Goal: Transaction & Acquisition: Purchase product/service

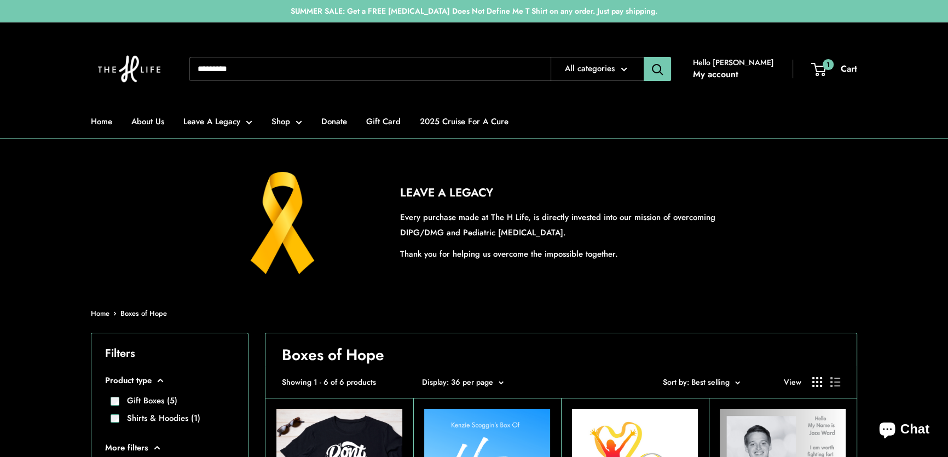
click at [309, 73] on input "Search..." at bounding box center [369, 69] width 361 height 24
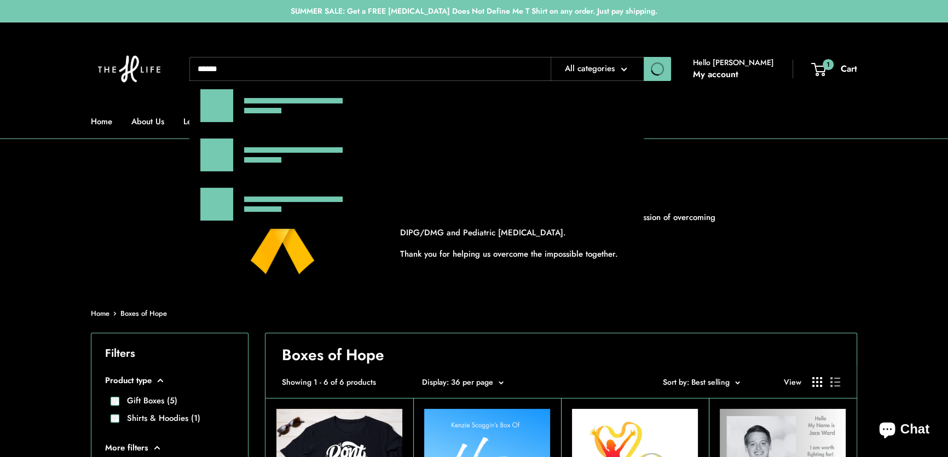
type input "******"
click at [644, 57] on button "Search" at bounding box center [657, 69] width 27 height 24
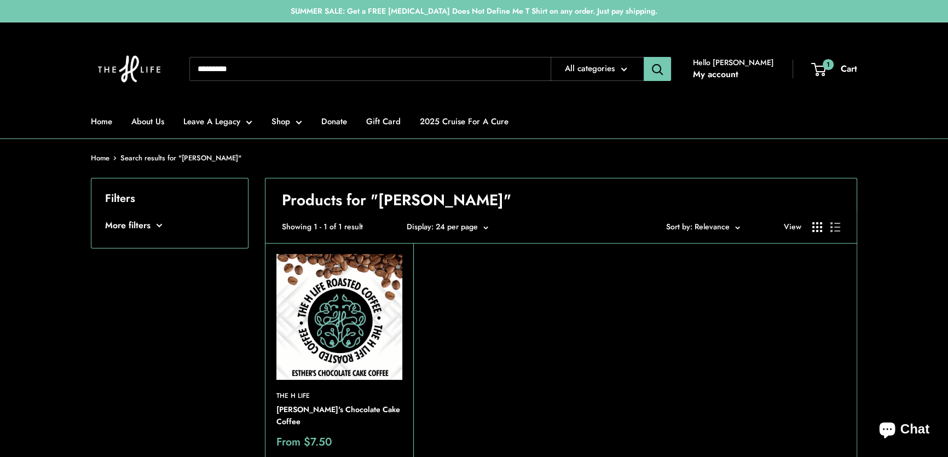
click at [335, 331] on img at bounding box center [339, 317] width 126 height 126
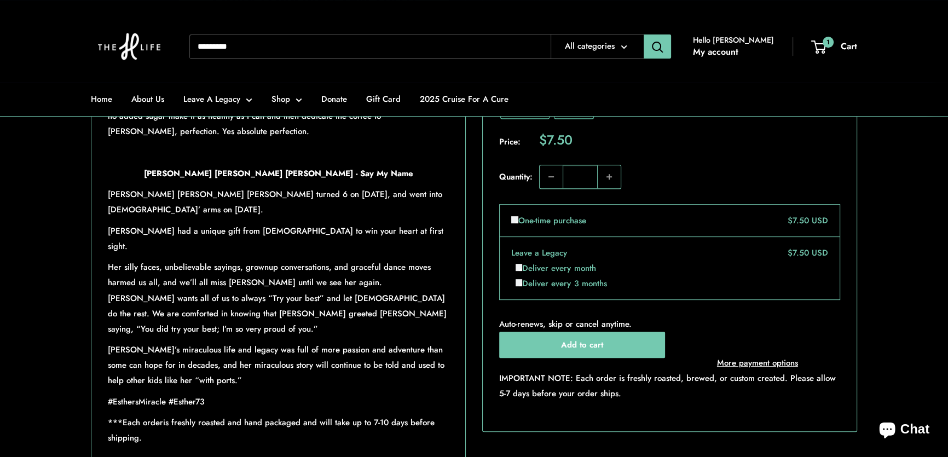
scroll to position [646, 0]
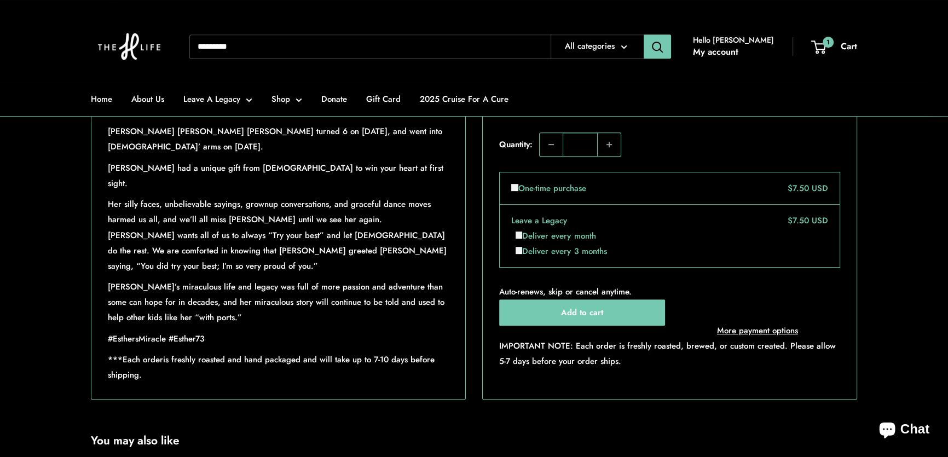
click at [903, 77] on header "Home About Us Leave A Legacy Shop Donate Gift Card 2025 Cruise For A Cure Need …" at bounding box center [474, 41] width 948 height 82
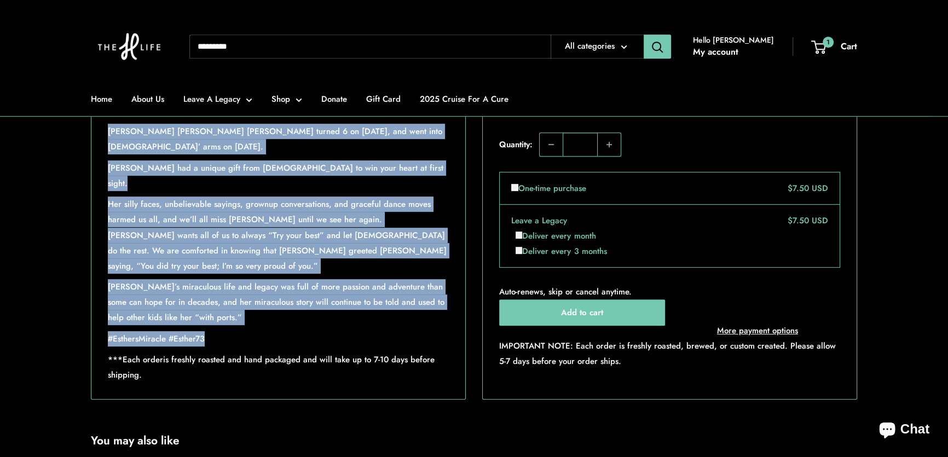
drag, startPoint x: 108, startPoint y: 259, endPoint x: 217, endPoint y: 338, distance: 134.5
click at [217, 338] on div "Cake...Cake and Coffee...better...oh chocolate cake and coffee...yum no added s…" at bounding box center [278, 203] width 341 height 358
copy div "Esther Rebecca Faith Desrosiers turned 6 on October 24, 2022, and went into Jes…"
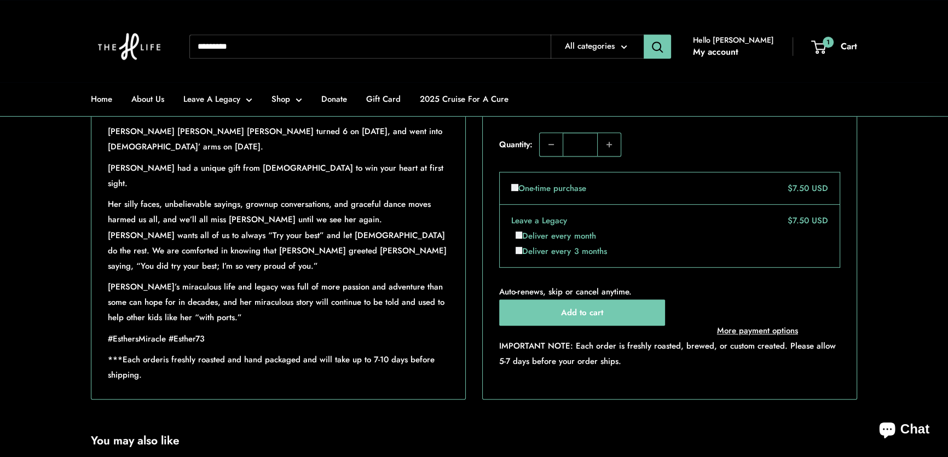
click at [322, 45] on input "Search..." at bounding box center [369, 46] width 361 height 24
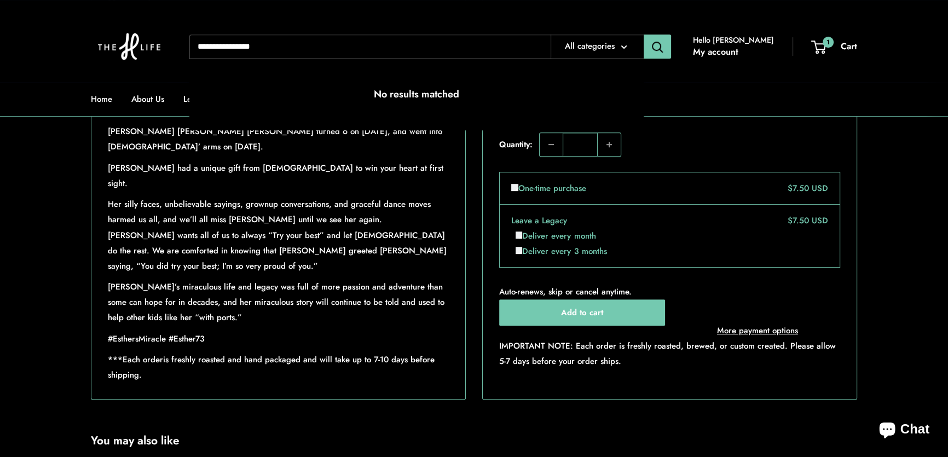
type input "**********"
click at [644, 34] on button "Search" at bounding box center [657, 46] width 27 height 24
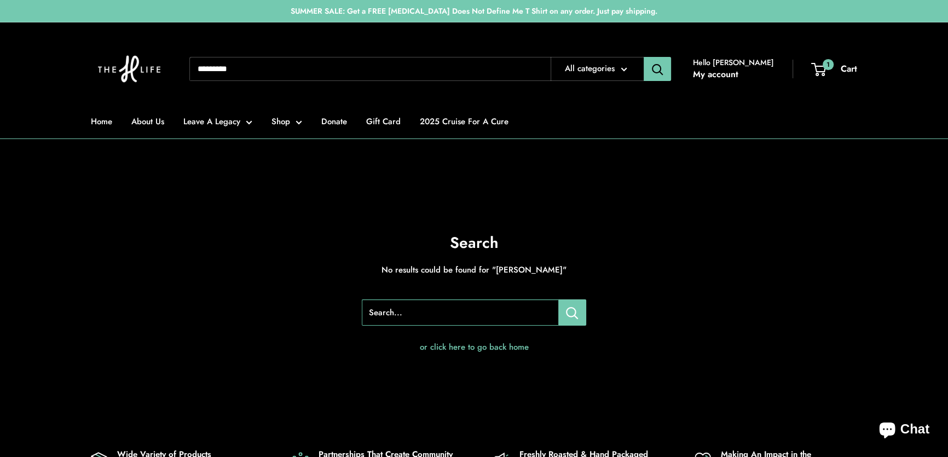
click at [253, 75] on input "Search..." at bounding box center [369, 69] width 361 height 24
type input "**********"
click at [644, 57] on button "Search" at bounding box center [657, 69] width 27 height 24
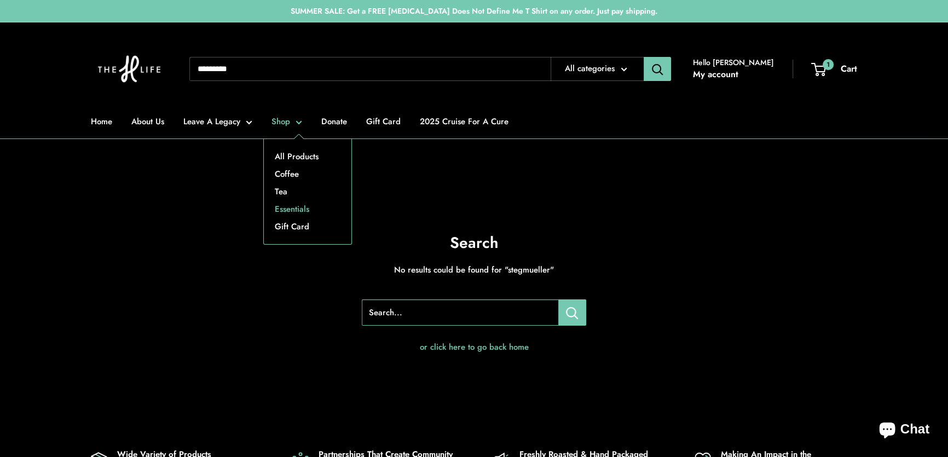
click at [294, 205] on link "Essentials" at bounding box center [308, 209] width 88 height 18
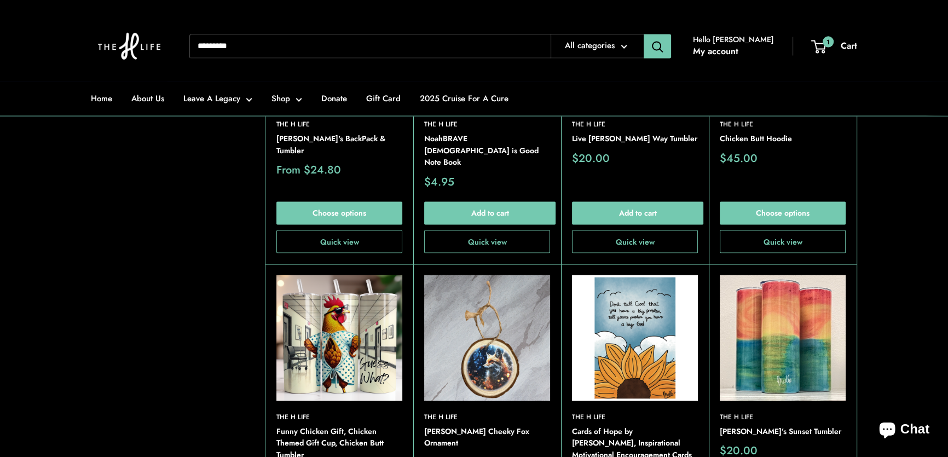
scroll to position [2636, 0]
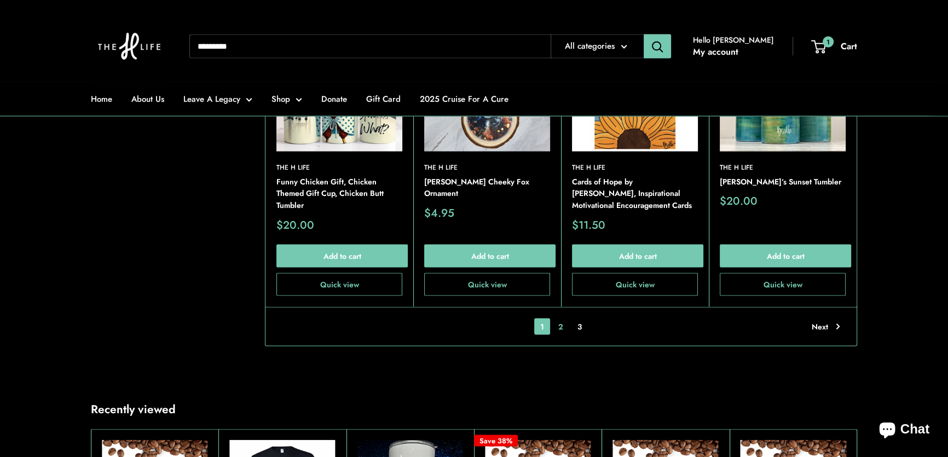
click at [558, 318] on link "2" at bounding box center [560, 326] width 17 height 16
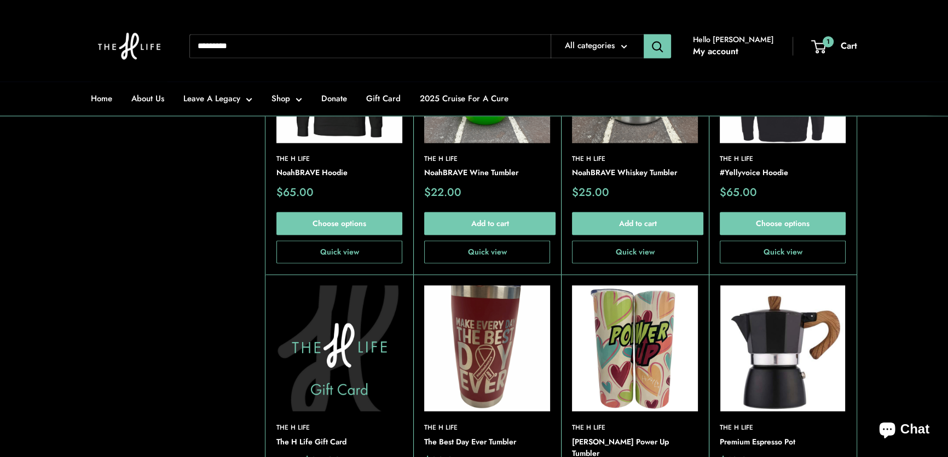
scroll to position [2540, 0]
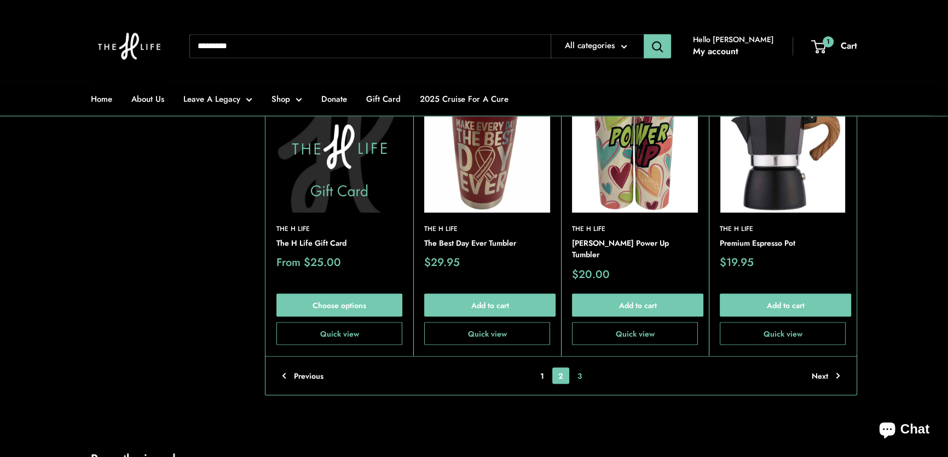
click at [579, 367] on link "3" at bounding box center [579, 375] width 16 height 16
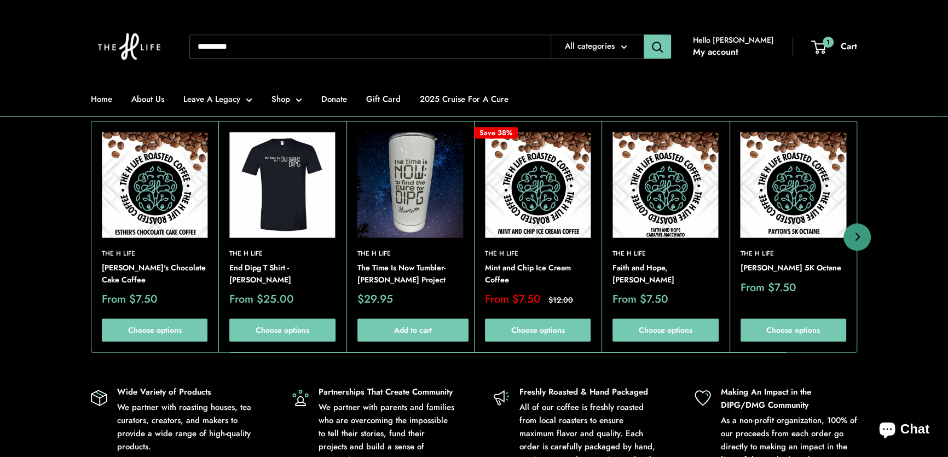
scroll to position [799, 0]
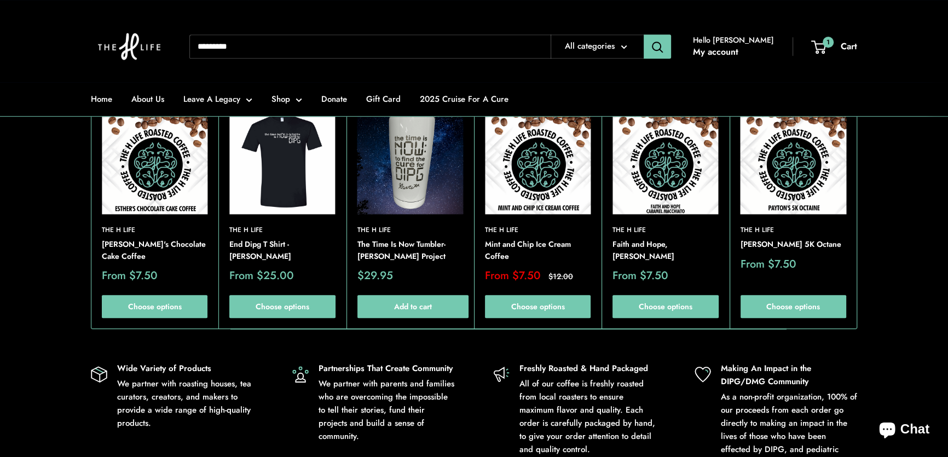
click at [345, 44] on input "Search..." at bounding box center [369, 46] width 361 height 24
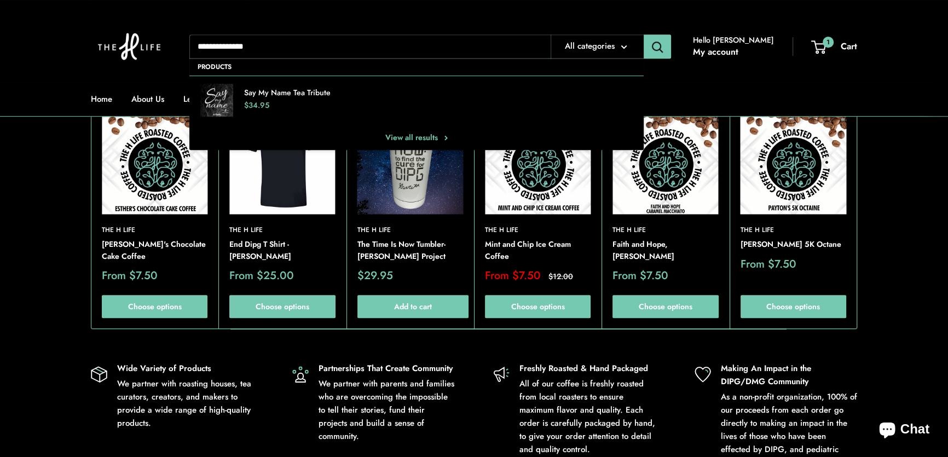
type input "**********"
click at [644, 34] on button "Search" at bounding box center [657, 46] width 27 height 24
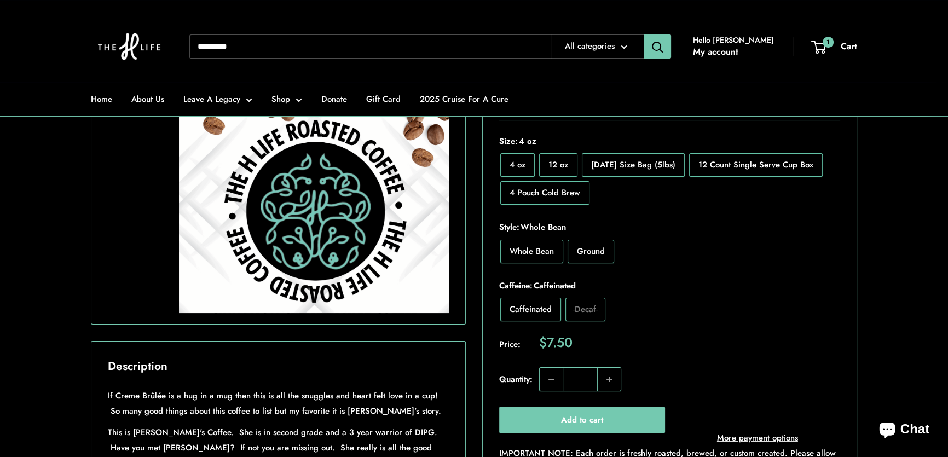
scroll to position [398, 0]
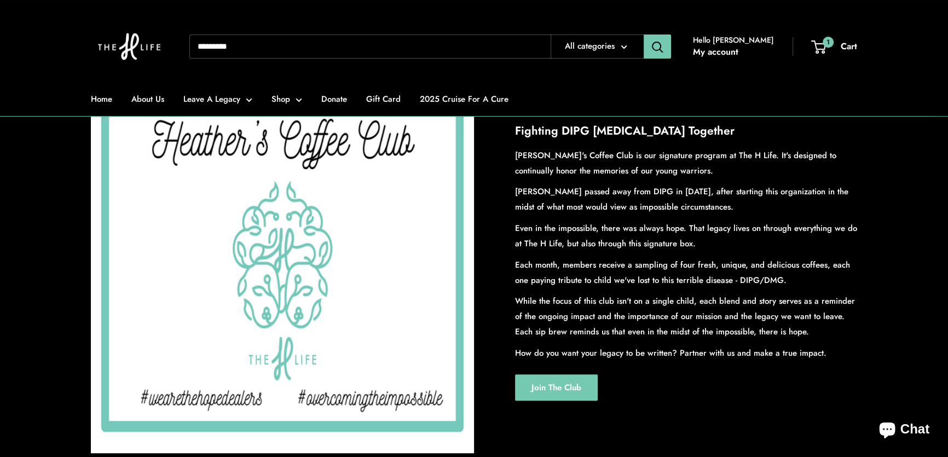
scroll to position [845, 0]
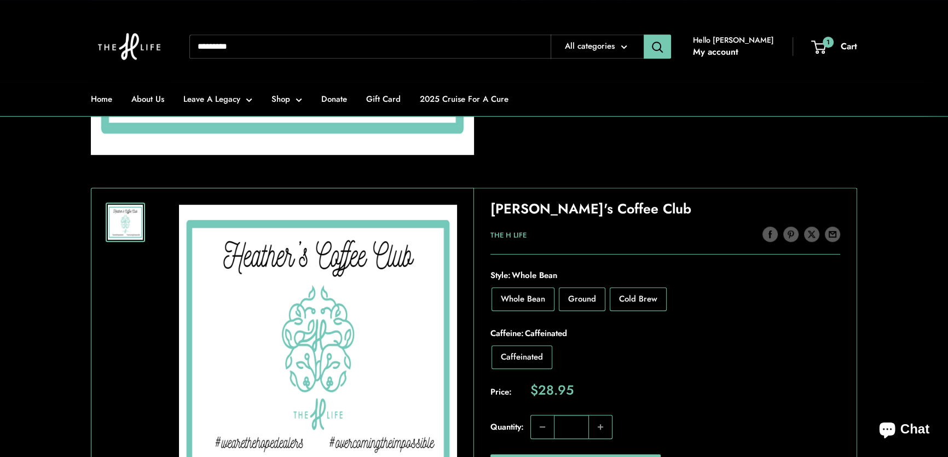
click at [300, 53] on input "Search..." at bounding box center [369, 46] width 361 height 24
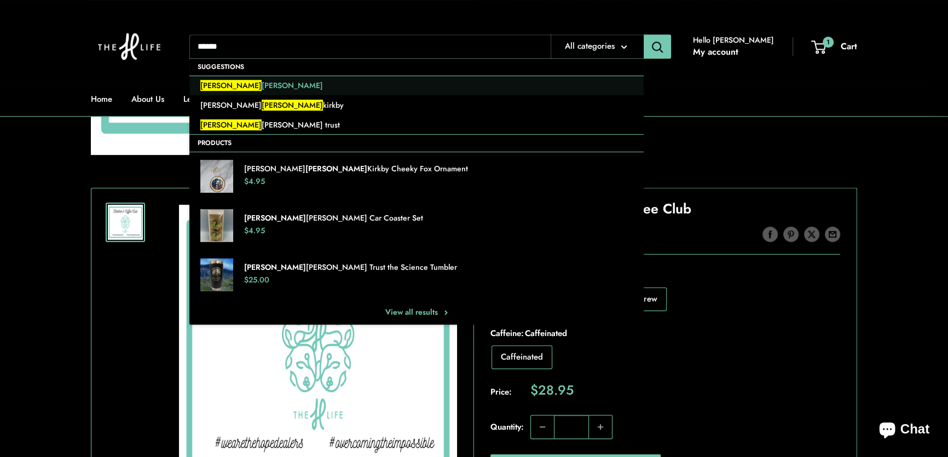
type input "*****"
click at [342, 86] on link "tyler brett roddens" at bounding box center [416, 85] width 454 height 20
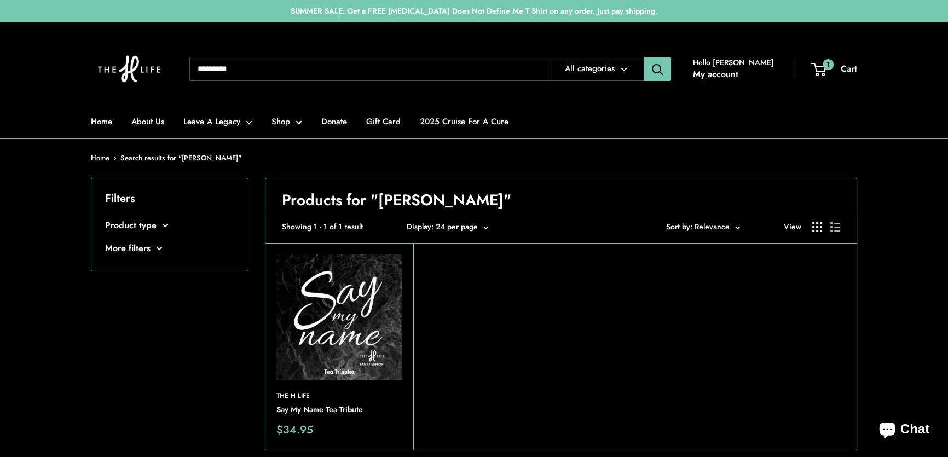
click at [344, 322] on img at bounding box center [339, 317] width 126 height 126
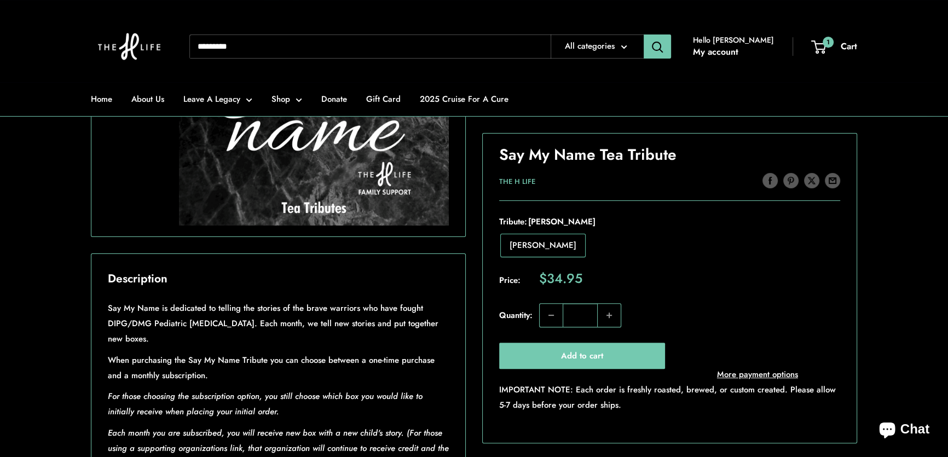
scroll to position [348, 0]
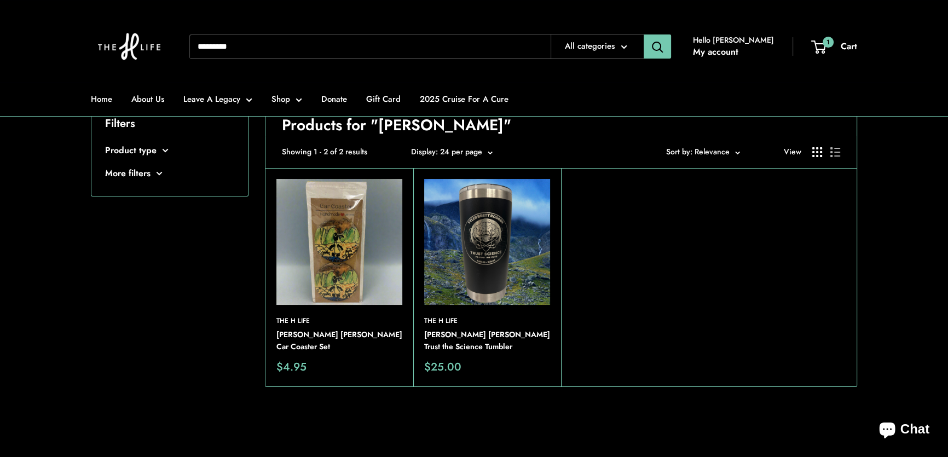
scroll to position [99, 0]
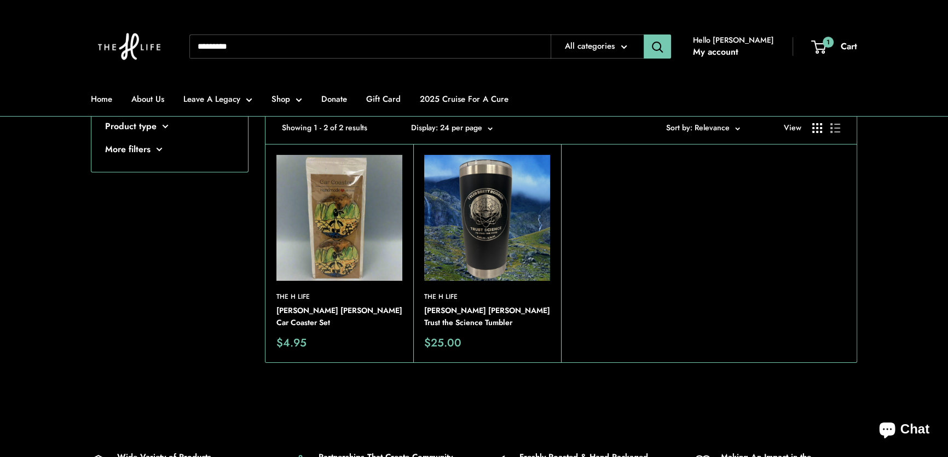
click at [485, 205] on img at bounding box center [487, 218] width 126 height 126
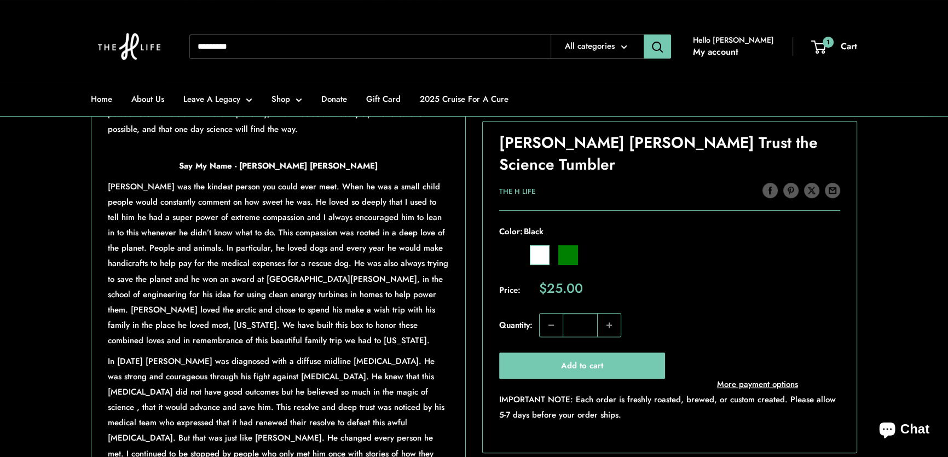
scroll to position [596, 0]
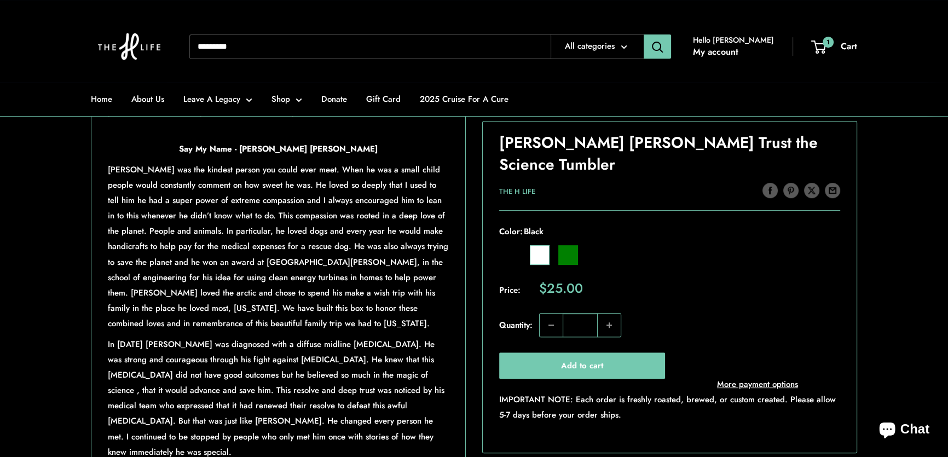
click at [470, 185] on div "Roll over image to zoom in Click on image to zoom / [PERSON_NAME] [PERSON_NAME]…" at bounding box center [474, 94] width 766 height 764
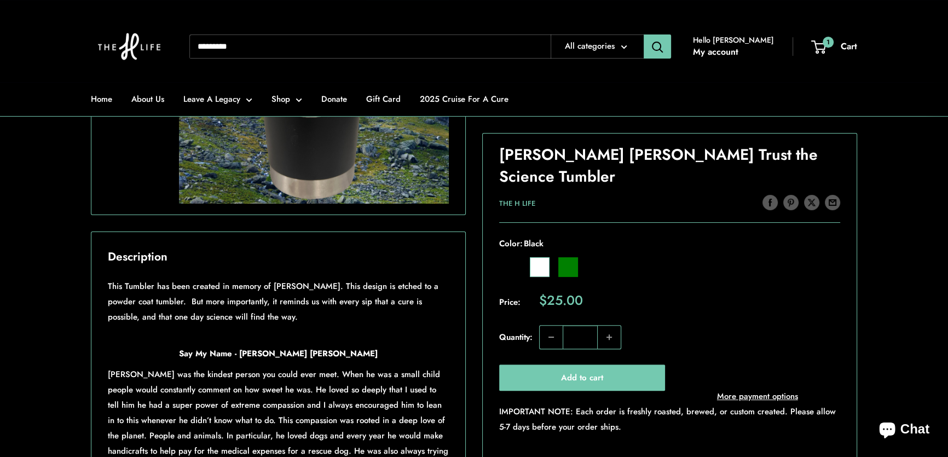
scroll to position [199, 0]
